Goal: Task Accomplishment & Management: Manage account settings

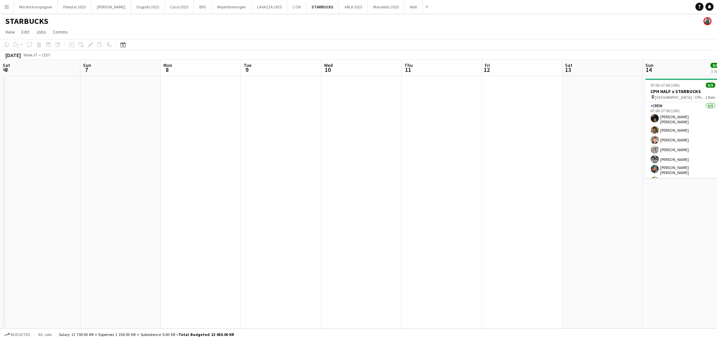
scroll to position [0, 226]
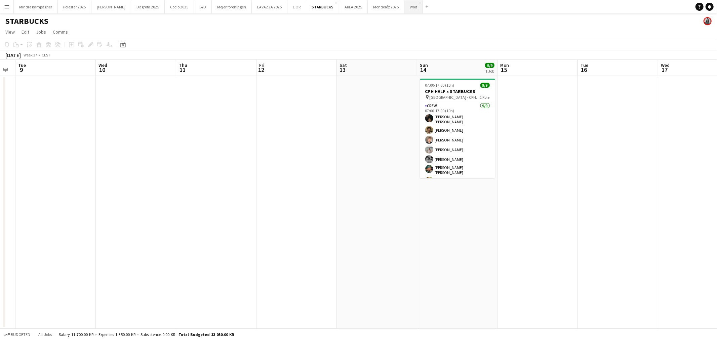
click at [405, 7] on button "Wolt Close" at bounding box center [414, 6] width 18 height 13
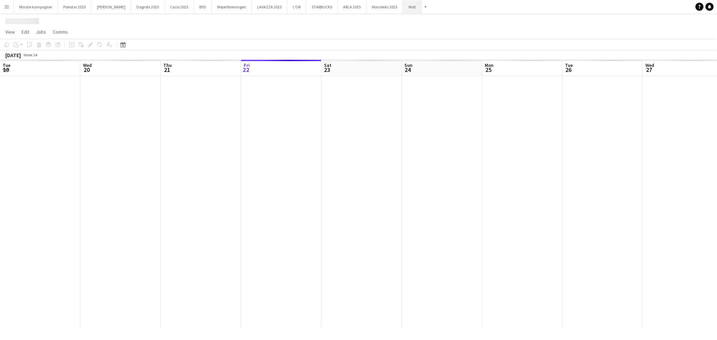
scroll to position [0, 160]
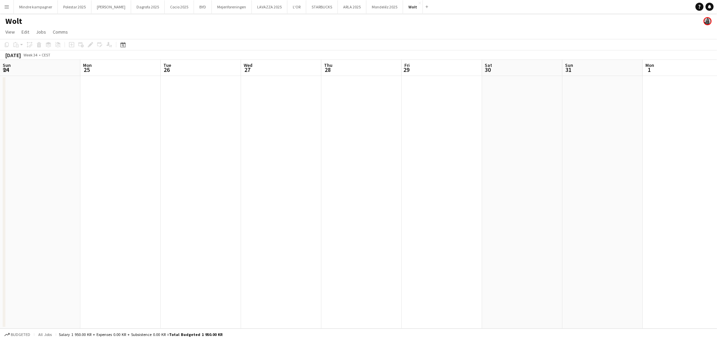
drag, startPoint x: 378, startPoint y: 179, endPoint x: 182, endPoint y: 180, distance: 195.7
click at [182, 180] on app-calendar-viewport "Fri 22 Sat 23 Sun 24 Mon 25 Tue 26 Wed 27 Thu 28 Fri 29 Sat 30 Sun 31 Mon 1 Tue…" at bounding box center [358, 194] width 717 height 269
drag, startPoint x: 418, startPoint y: 174, endPoint x: 215, endPoint y: 159, distance: 203.3
click at [201, 163] on app-calendar-viewport "Fri 22 Sat 23 Sun 24 Mon 25 Tue 26 Wed 27 Thu 28 Fri 29 Sat 30 Sun 31 Mon 1 Tue…" at bounding box center [358, 194] width 717 height 269
drag, startPoint x: 458, startPoint y: 172, endPoint x: 147, endPoint y: 159, distance: 311.0
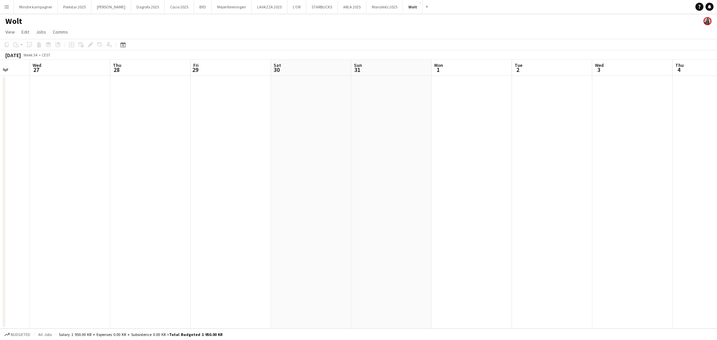
click at [115, 164] on app-calendar-viewport "Sun 24 Mon 25 Tue 26 Wed 27 Thu 28 Fri 29 Sat 30 Sun 31 Mon 1 Tue 2 Wed 3 Thu 4…" at bounding box center [358, 194] width 717 height 269
drag, startPoint x: 413, startPoint y: 170, endPoint x: 161, endPoint y: 158, distance: 252.2
click at [153, 162] on app-calendar-viewport "Fri 29 Sat 30 Sun 31 Mon 1 Tue 2 Wed 3 Thu 4 Fri 5 Sat 6 Sun 7 Mon 8 Tue 9 Wed …" at bounding box center [358, 194] width 717 height 269
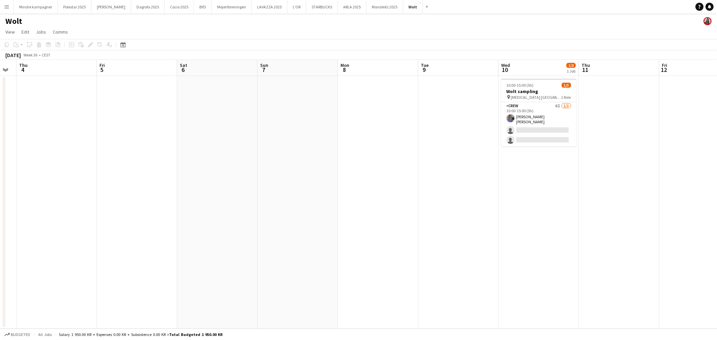
scroll to position [0, 230]
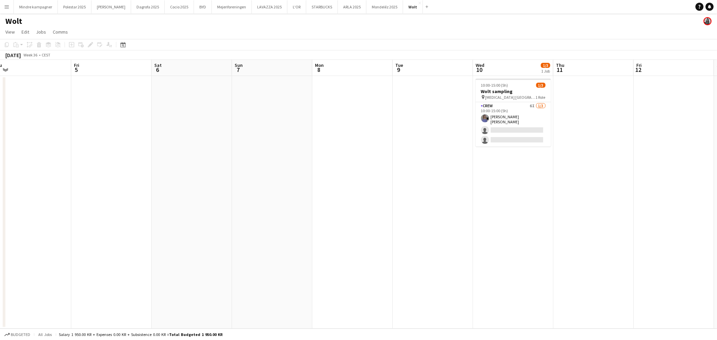
drag, startPoint x: 495, startPoint y: 149, endPoint x: 466, endPoint y: 157, distance: 29.9
click at [466, 157] on app-calendar-viewport "Mon 1 Tue 2 Wed 3 Thu 4 Fri 5 Sat 6 Sun 7 Mon 8 Tue 9 Wed 10 1/3 1 Job Thu 11 F…" at bounding box center [358, 194] width 717 height 269
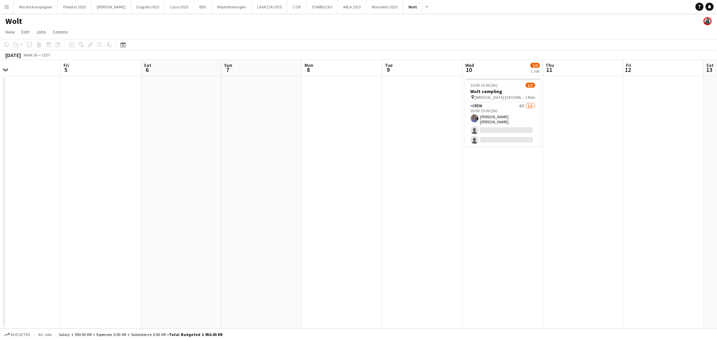
scroll to position [0, 264]
drag, startPoint x: 530, startPoint y: 157, endPoint x: 527, endPoint y: 160, distance: 4.3
click at [527, 160] on app-calendar-viewport "Mon 1 Tue 2 Wed 3 Thu 4 Fri 5 Sat 6 Sun 7 Mon 8 Tue 9 Wed 10 1/3 1 Job Thu 11 F…" at bounding box center [358, 194] width 717 height 269
click at [649, 210] on app-date-cell at bounding box center [660, 202] width 80 height 253
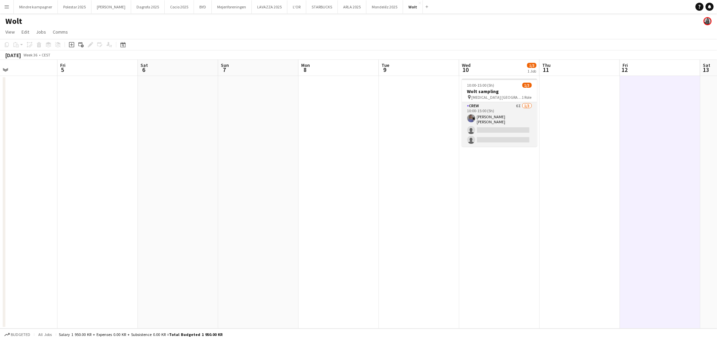
click at [498, 127] on app-card-role "Crew 6I [DATE] 10:00-15:00 (5h) [PERSON_NAME] [PERSON_NAME] single-neutral-acti…" at bounding box center [499, 124] width 75 height 44
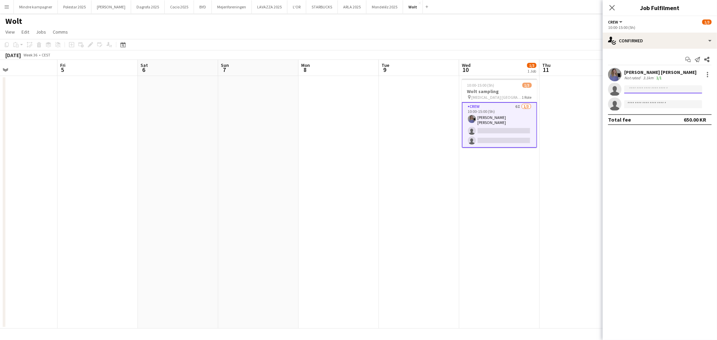
click at [643, 87] on input at bounding box center [663, 89] width 78 height 8
type input "*******"
click at [659, 104] on span "[EMAIL_ADDRESS][DOMAIN_NAME]" at bounding box center [663, 104] width 67 height 5
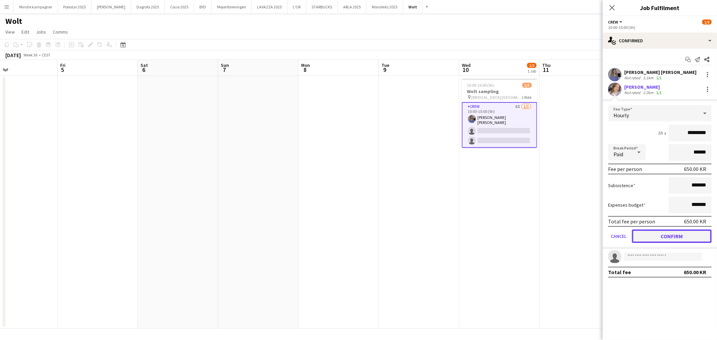
click at [688, 236] on button "Confirm" at bounding box center [672, 236] width 80 height 13
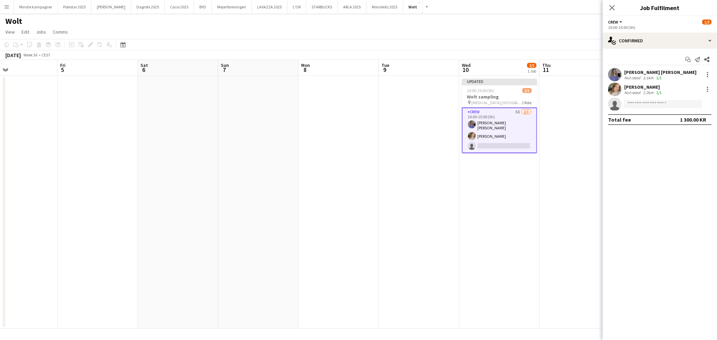
click at [564, 160] on app-date-cell at bounding box center [580, 202] width 80 height 253
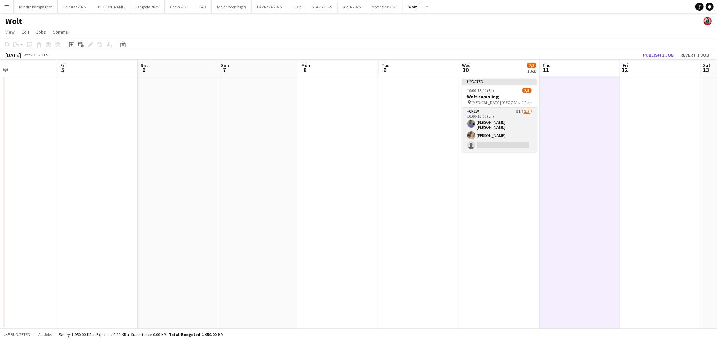
click at [514, 140] on app-card-role "Crew 5I [DATE] 10:00-15:00 (5h) [PERSON_NAME] [PERSON_NAME] [PERSON_NAME] singl…" at bounding box center [499, 130] width 75 height 44
